Goal: Task Accomplishment & Management: Use online tool/utility

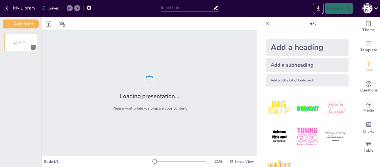
type input "Здорове медіаспоживання під час війни: практичні рекомендації для вчителів"
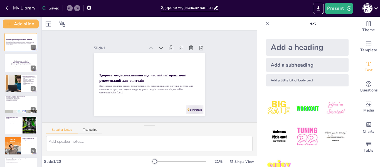
checkbox input "true"
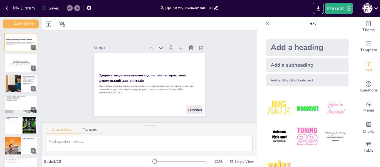
checkbox input "true"
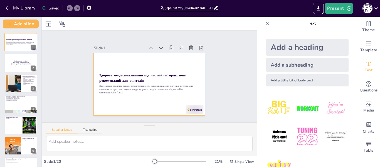
checkbox input "true"
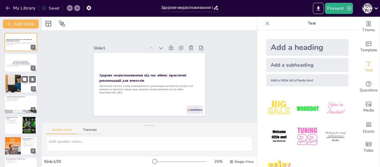
checkbox input "true"
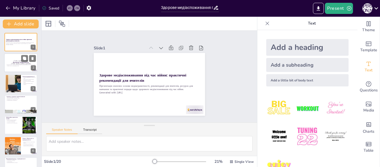
checkbox input "true"
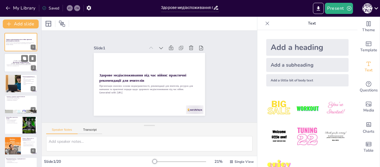
checkbox input "true"
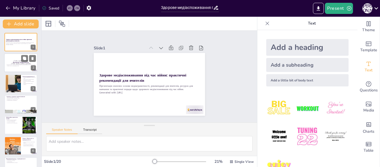
checkbox input "true"
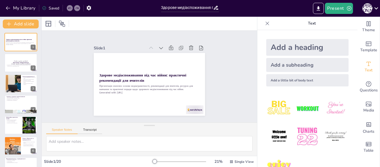
checkbox input "true"
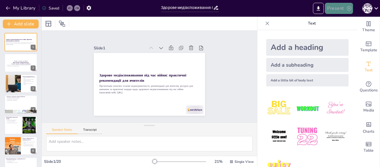
click at [341, 6] on button "Present" at bounding box center [339, 8] width 28 height 11
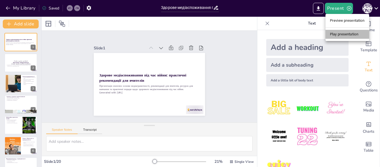
click at [342, 33] on li "Play presentation" at bounding box center [348, 34] width 44 height 9
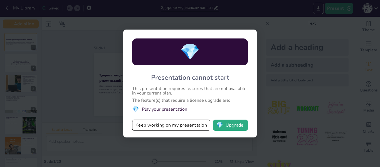
checkbox input "true"
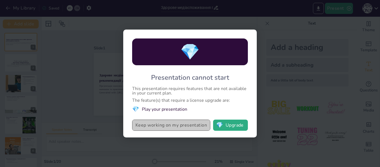
click at [192, 126] on button "Keep working on my presentation" at bounding box center [171, 124] width 78 height 11
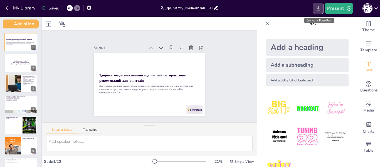
click at [319, 8] on icon "Export to PowerPoint" at bounding box center [318, 8] width 3 height 4
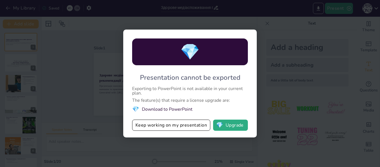
click at [169, 109] on li "💎 Download to PowerPoint" at bounding box center [190, 109] width 116 height 8
click at [168, 56] on div "💎" at bounding box center [190, 51] width 116 height 27
click at [160, 127] on button "Keep working on my presentation" at bounding box center [171, 124] width 78 height 11
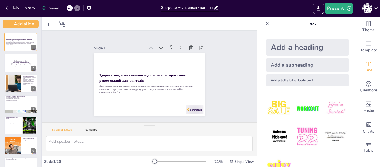
checkbox input "true"
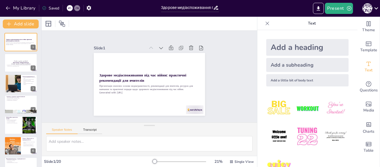
checkbox input "true"
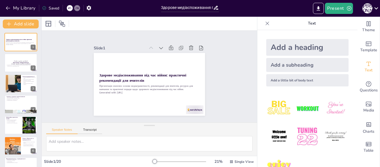
click at [265, 23] on icon at bounding box center [268, 24] width 6 height 6
checkbox input "true"
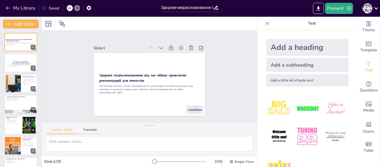
checkbox input "true"
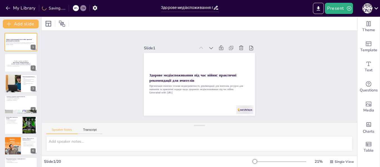
checkbox input "true"
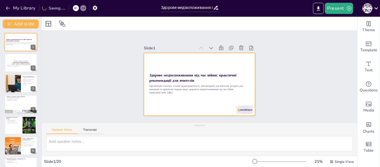
checkbox input "true"
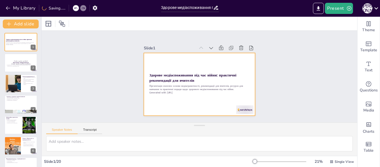
checkbox input "true"
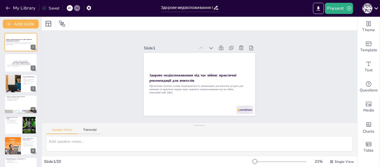
checkbox input "true"
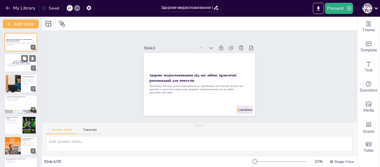
checkbox input "true"
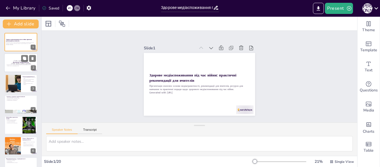
checkbox input "true"
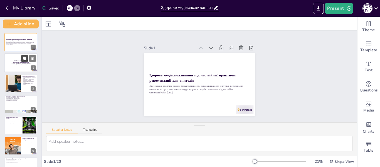
checkbox input "true"
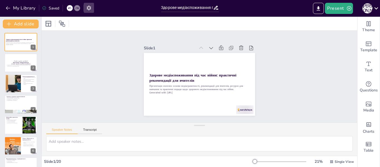
click at [90, 8] on icon "button" at bounding box center [89, 8] width 4 height 5
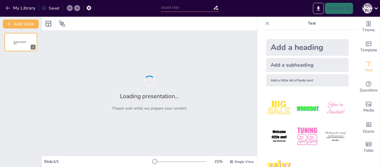
type input "Здорове медіаспоживання під час війни: практичні рекомендації для вчителів"
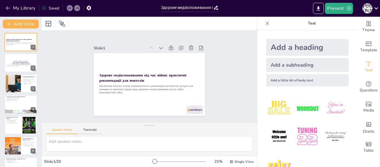
checkbox input "true"
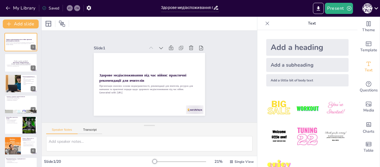
checkbox input "true"
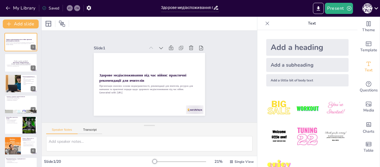
checkbox input "true"
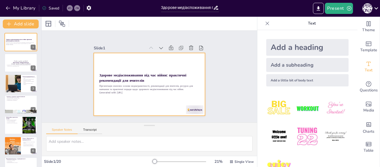
checkbox input "true"
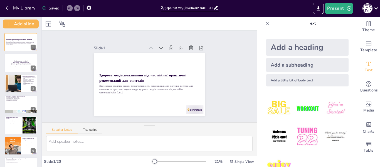
checkbox input "true"
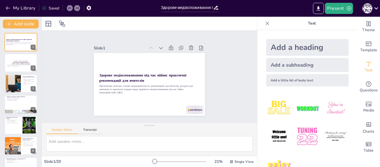
checkbox input "true"
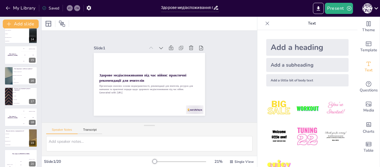
scroll to position [283, 0]
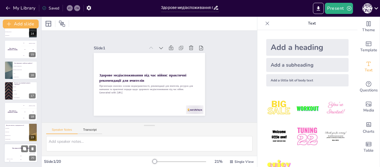
checkbox input "true"
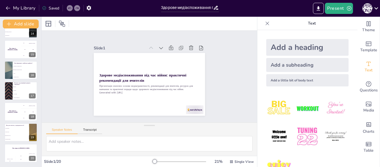
checkbox input "true"
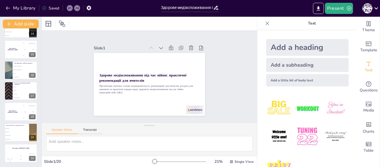
checkbox input "true"
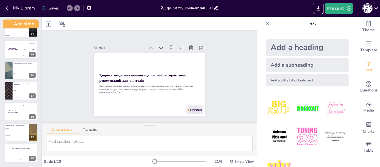
checkbox input "true"
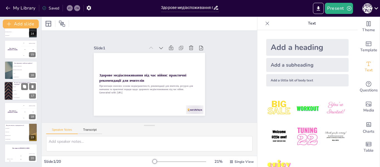
checkbox input "true"
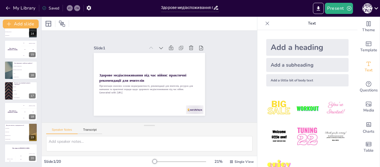
checkbox input "true"
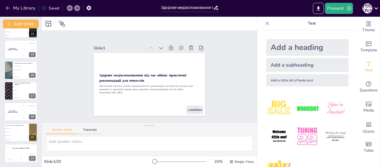
checkbox input "true"
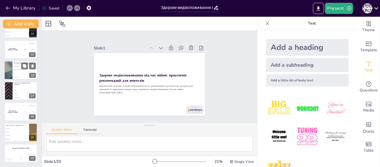
checkbox input "true"
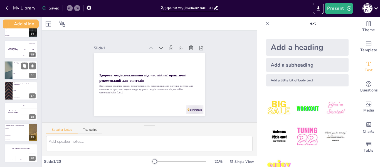
checkbox input "true"
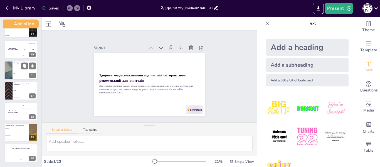
checkbox input "true"
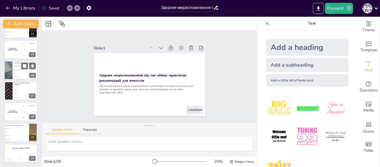
checkbox input "true"
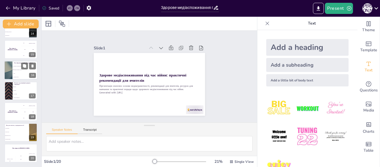
checkbox input "true"
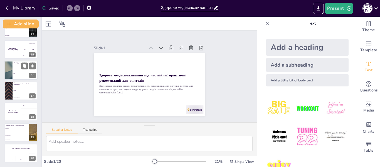
checkbox input "true"
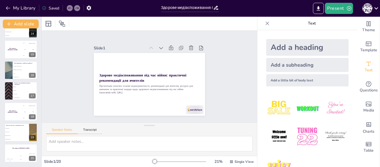
checkbox input "true"
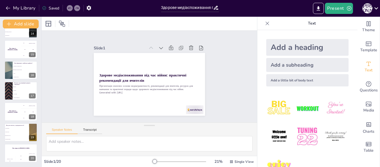
checkbox input "true"
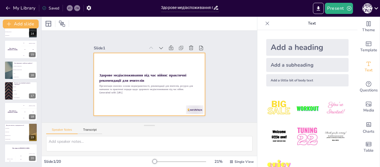
checkbox input "true"
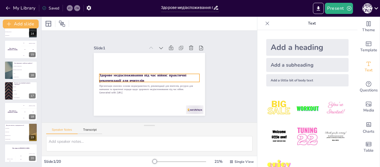
checkbox input "true"
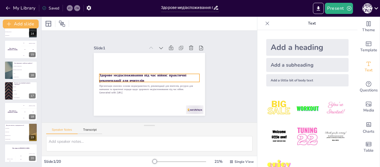
checkbox input "true"
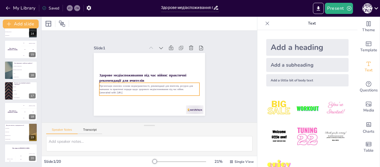
checkbox input "true"
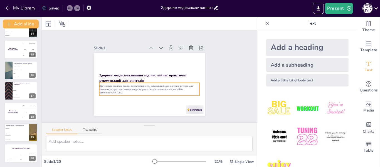
checkbox input "true"
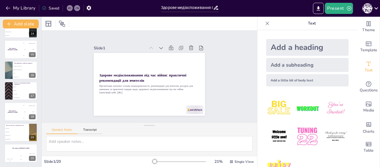
checkbox input "true"
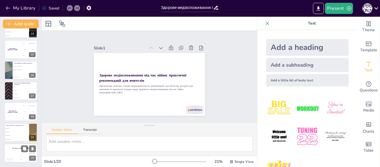
checkbox input "true"
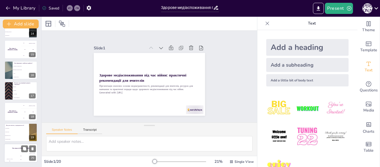
checkbox input "true"
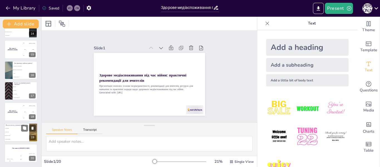
checkbox input "true"
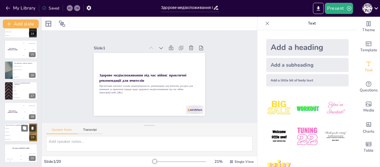
checkbox input "true"
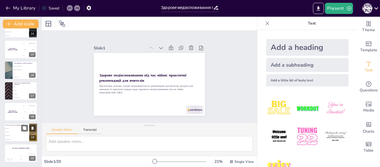
checkbox input "true"
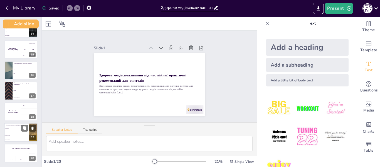
checkbox input "true"
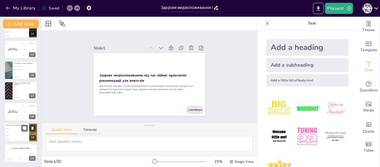
checkbox input "true"
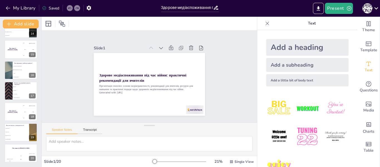
checkbox input "true"
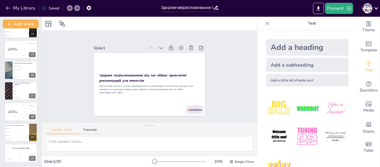
checkbox input "true"
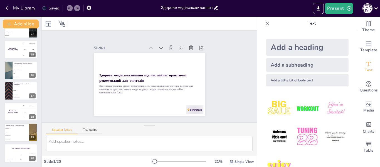
checkbox input "true"
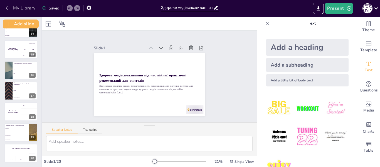
checkbox input "true"
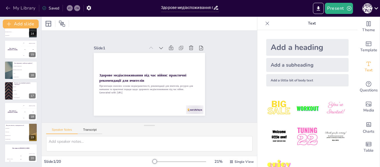
checkbox input "true"
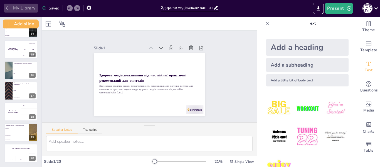
click at [12, 7] on button "My Library" at bounding box center [21, 8] width 34 height 9
